Goal: Navigation & Orientation: Go to known website

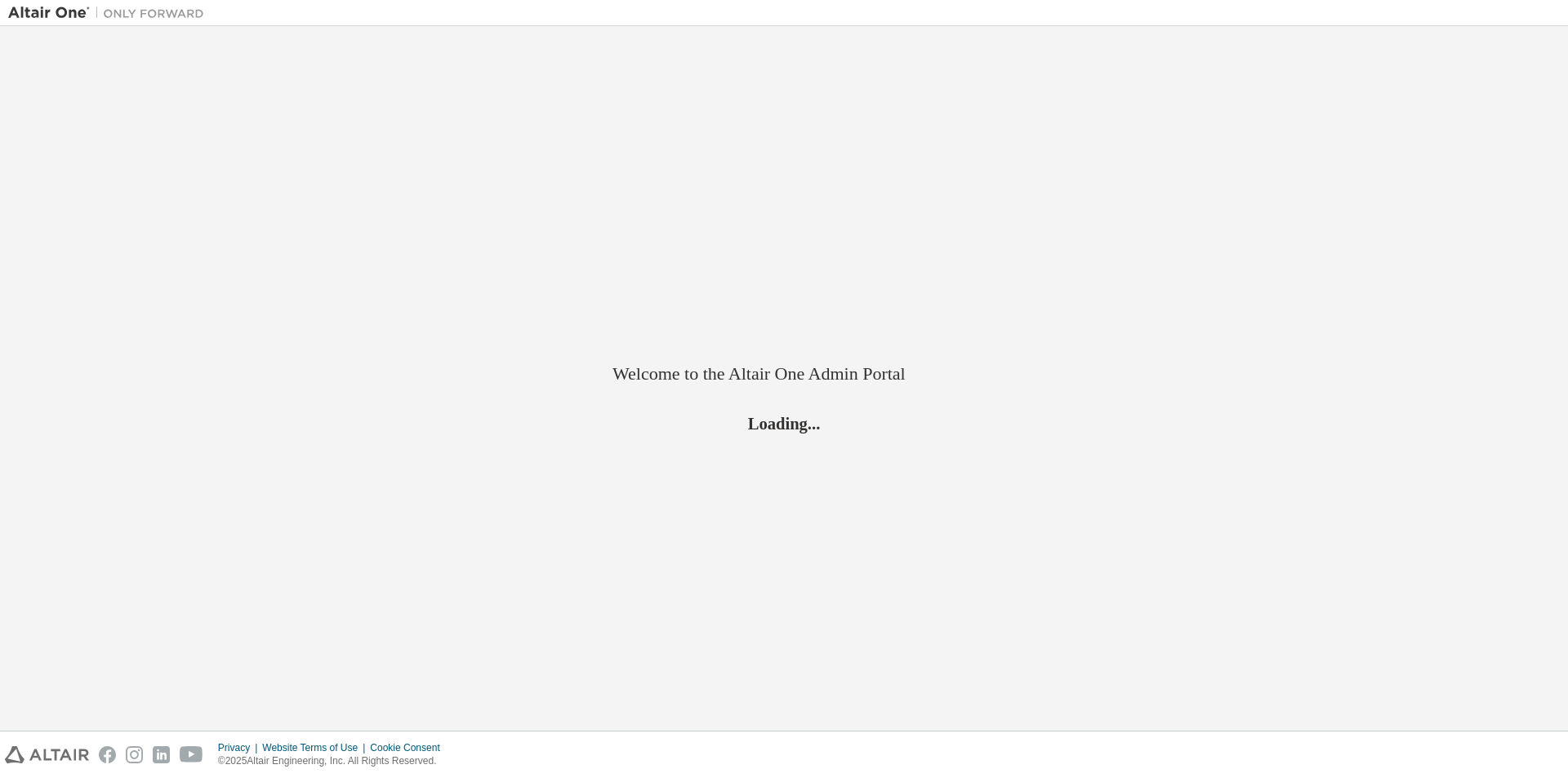
click at [673, 308] on div "Welcome to the Altair One Admin Portal Loading..." at bounding box center [784, 379] width 1552 height 689
